Goal: Find specific page/section: Find specific page/section

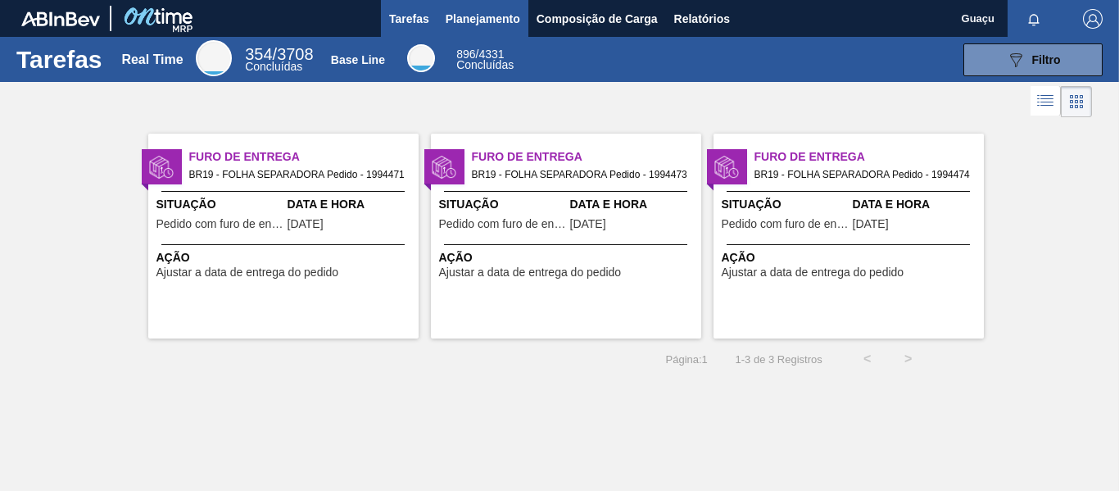
click at [481, 20] on span "Planejamento" at bounding box center [482, 19] width 75 height 20
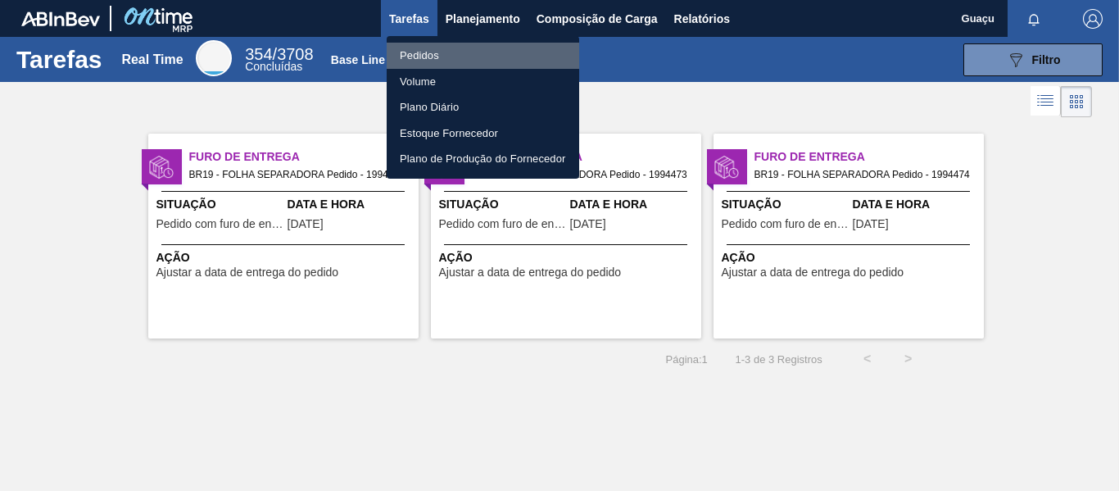
click at [430, 57] on li "Pedidos" at bounding box center [483, 56] width 192 height 26
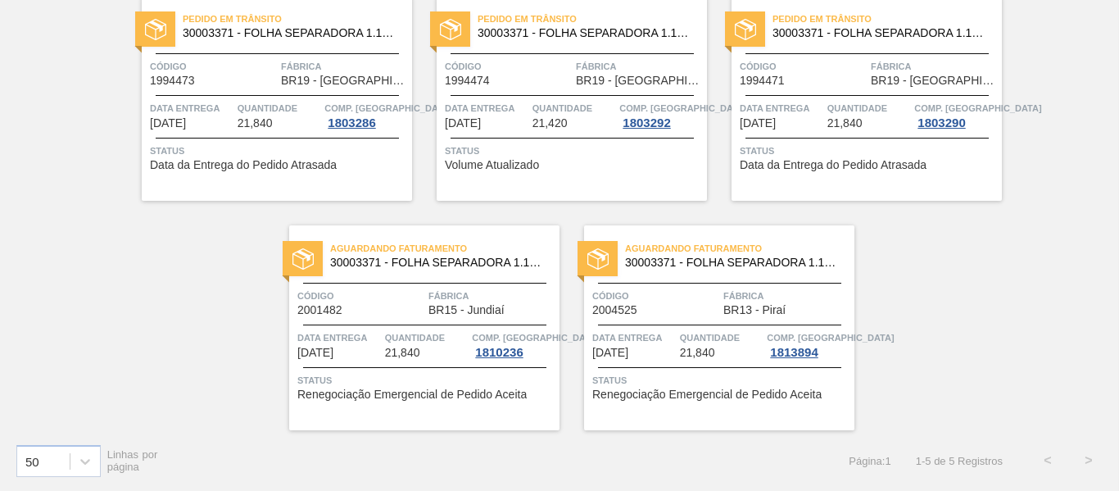
scroll to position [68, 0]
